Goal: Task Accomplishment & Management: Use online tool/utility

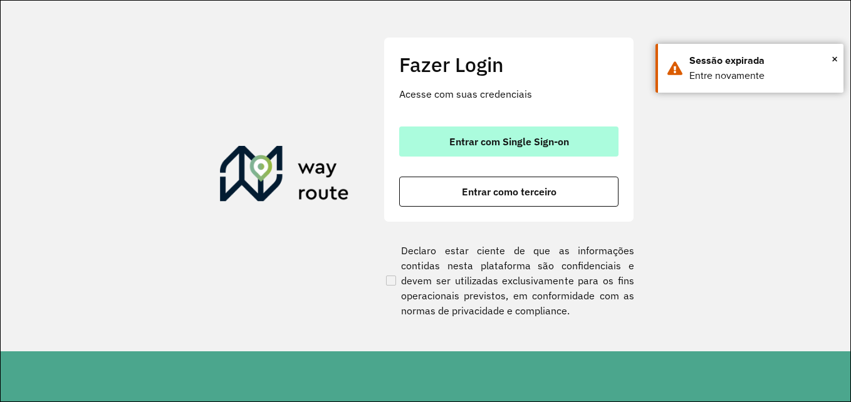
click at [536, 142] on span "Entrar com Single Sign-on" at bounding box center [509, 142] width 120 height 10
